Goal: Task Accomplishment & Management: Manage account settings

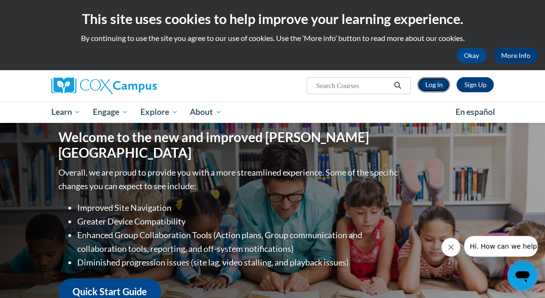
click at [437, 82] on link "Log In" at bounding box center [434, 84] width 33 height 15
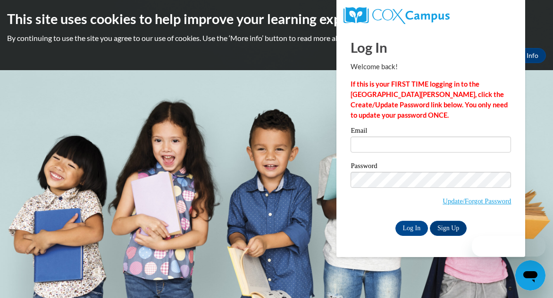
type input "[PERSON_NAME][EMAIL_ADDRESS][PERSON_NAME][DOMAIN_NAME]"
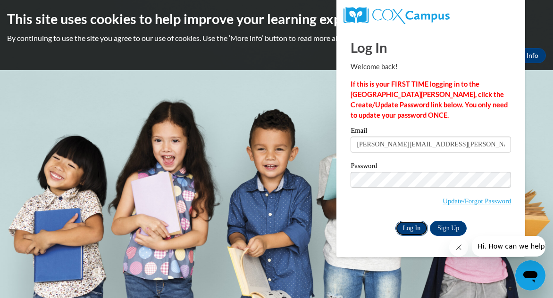
click at [404, 226] on input "Log In" at bounding box center [411, 228] width 33 height 15
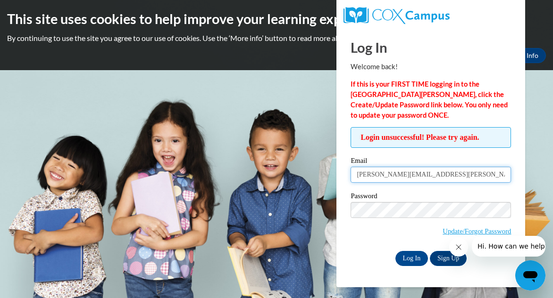
click at [395, 174] on input "smith.tiffani.p@muscogee.k12.ga.us" at bounding box center [430, 175] width 160 height 16
type input "e025081@muscogee.k12.ga.us"
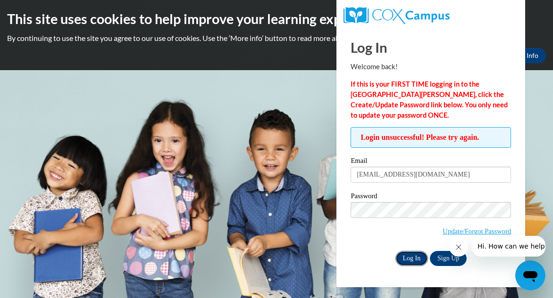
click at [399, 258] on input "Log In" at bounding box center [411, 258] width 33 height 15
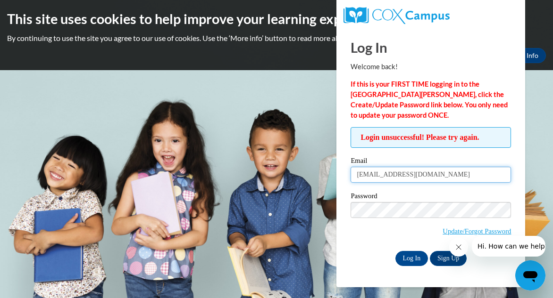
click at [380, 174] on input "e025081@muscogee.k12.ga.us" at bounding box center [430, 175] width 160 height 16
click at [380, 174] on input "@muscosgee.k12.ga.us" at bounding box center [430, 175] width 160 height 16
click at [356, 178] on input "@muscogee.k12.ga.us" at bounding box center [430, 175] width 160 height 16
type input "[PERSON_NAME][EMAIL_ADDRESS][PERSON_NAME][DOMAIN_NAME]"
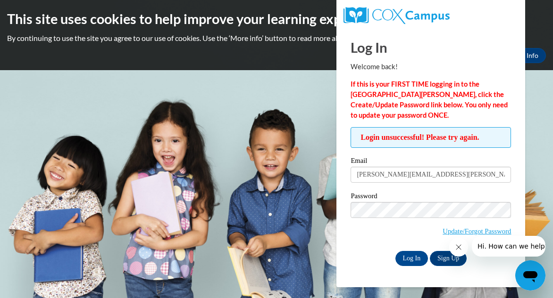
click at [353, 253] on div "Log In Sign Up" at bounding box center [430, 258] width 160 height 15
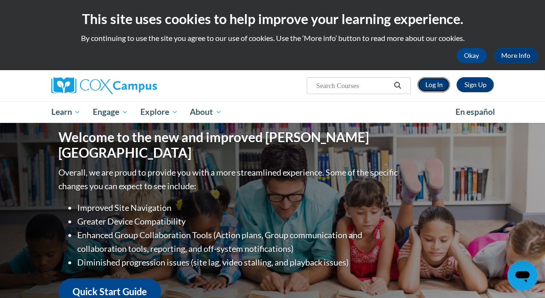
click at [430, 89] on link "Log In" at bounding box center [434, 84] width 33 height 15
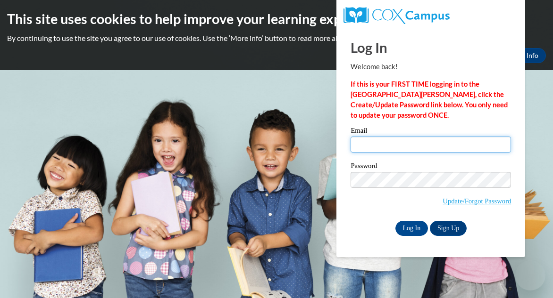
type input "[PERSON_NAME][EMAIL_ADDRESS][PERSON_NAME][DOMAIN_NAME]"
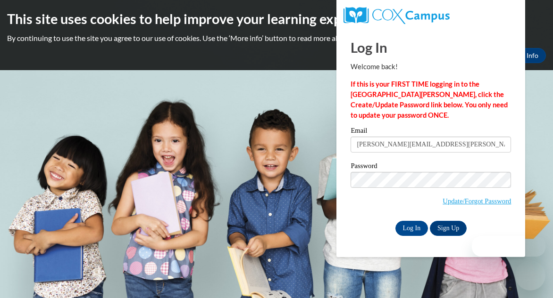
click at [384, 137] on input "[PERSON_NAME][EMAIL_ADDRESS][PERSON_NAME][DOMAIN_NAME]" at bounding box center [430, 145] width 160 height 16
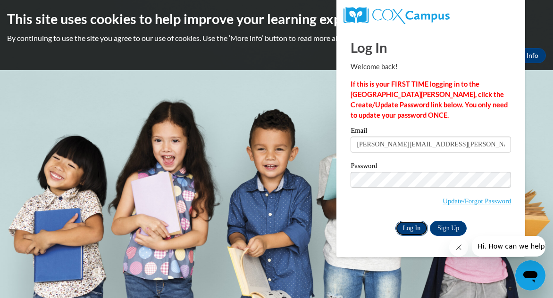
click at [406, 233] on input "Log In" at bounding box center [411, 228] width 33 height 15
